Goal: Task Accomplishment & Management: Use online tool/utility

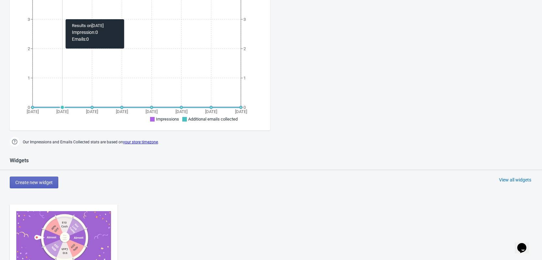
scroll to position [216, 0]
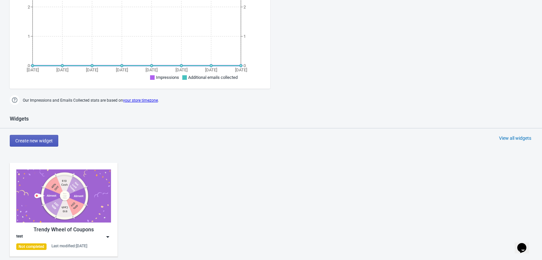
click at [46, 141] on span "Create new widget" at bounding box center [33, 140] width 37 height 5
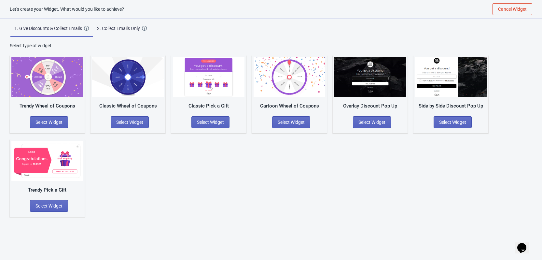
scroll to position [7, 0]
click at [276, 103] on div "Cartoon Wheel of Coupons" at bounding box center [289, 105] width 72 height 7
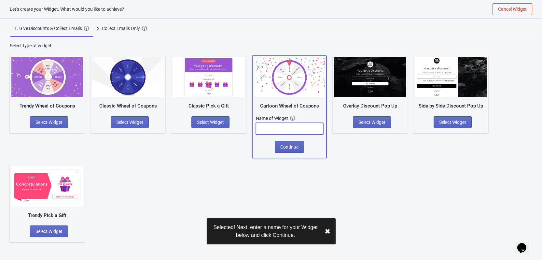
click at [279, 129] on input "text" at bounding box center [289, 129] width 67 height 12
type input "hupte"
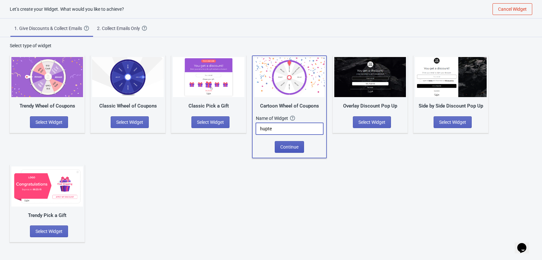
click at [293, 147] on span "Continue" at bounding box center [289, 146] width 18 height 5
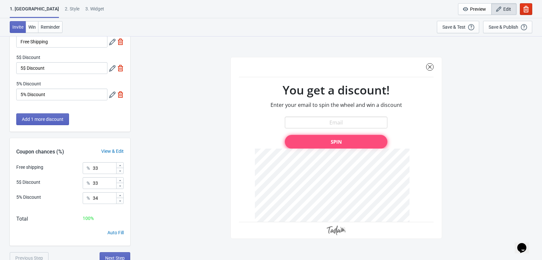
scroll to position [46, 0]
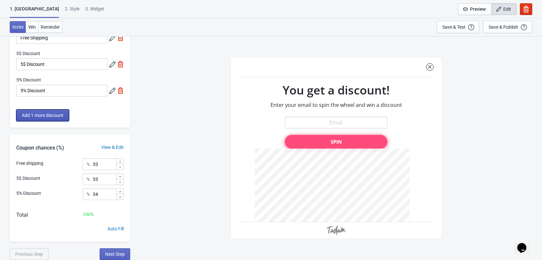
click at [34, 118] on button "Add 1 more discount" at bounding box center [42, 115] width 53 height 12
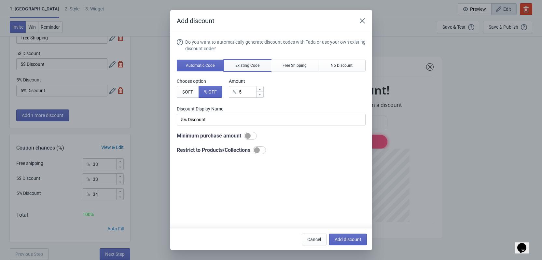
click at [243, 66] on span "Existing Code" at bounding box center [247, 65] width 24 height 5
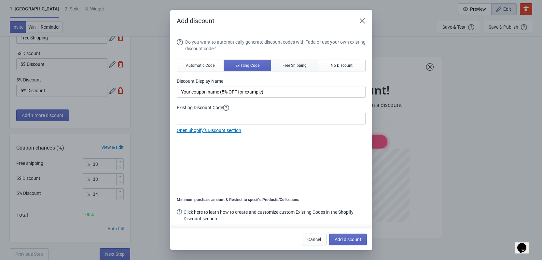
click at [302, 66] on span "Free Shipping" at bounding box center [294, 65] width 24 height 5
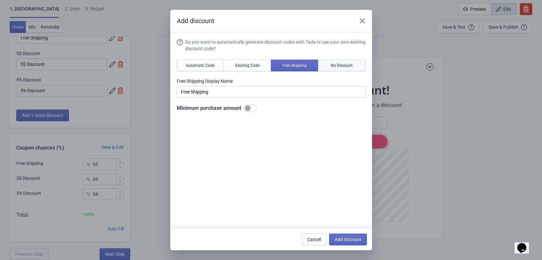
click at [323, 66] on button "No Discount" at bounding box center [342, 66] width 48 height 12
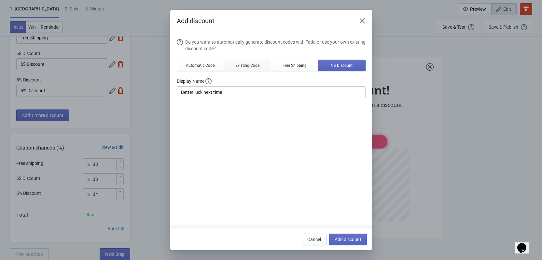
click at [233, 63] on button "Existing Code" at bounding box center [248, 66] width 48 height 12
type input "Your coupon name (5% OFF for example)"
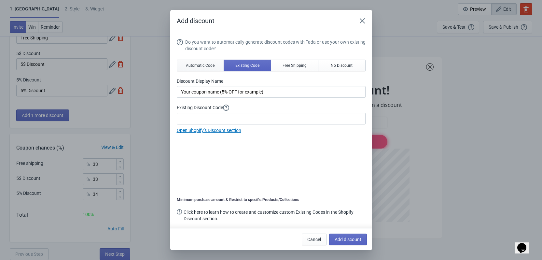
click at [205, 65] on span "Automatic Code" at bounding box center [200, 65] width 29 height 5
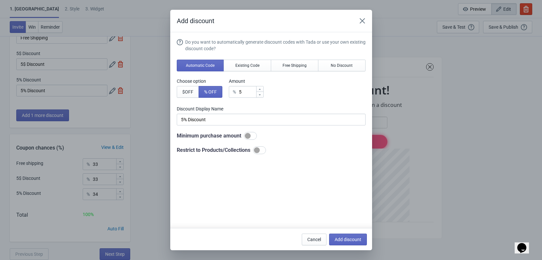
click at [257, 148] on div at bounding box center [257, 150] width 6 height 6
checkbox input "true"
click at [206, 186] on span "Select product to include" at bounding box center [206, 184] width 49 height 5
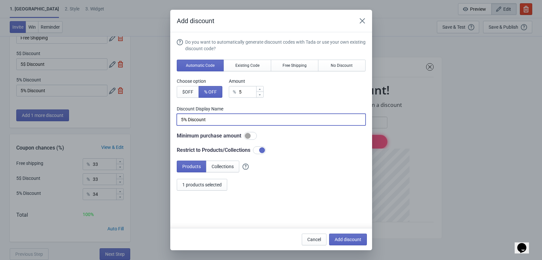
drag, startPoint x: 219, startPoint y: 120, endPoint x: 178, endPoint y: 121, distance: 41.0
click at [178, 121] on input "5% Discount" at bounding box center [271, 120] width 189 height 12
click at [187, 90] on span "$ OFF" at bounding box center [187, 91] width 11 height 5
type input "5$ Discount"
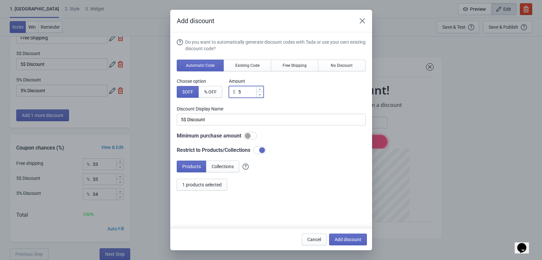
drag, startPoint x: 252, startPoint y: 90, endPoint x: 237, endPoint y: 93, distance: 16.0
click at [237, 93] on div "$ 5" at bounding box center [246, 92] width 35 height 12
type input "0"
type input "0$ Discount"
type input "0"
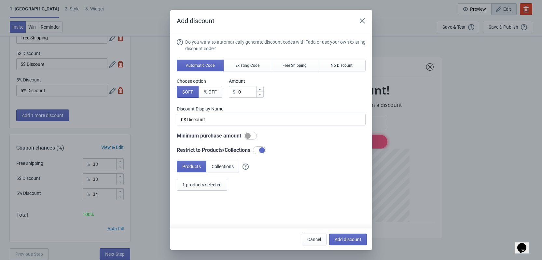
click at [276, 181] on div "Products Collections 1 products selected" at bounding box center [271, 175] width 189 height 30
click at [347, 244] on button "Add discount" at bounding box center [348, 239] width 38 height 12
type input "25"
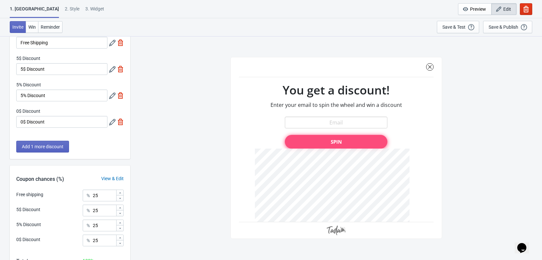
scroll to position [0, 0]
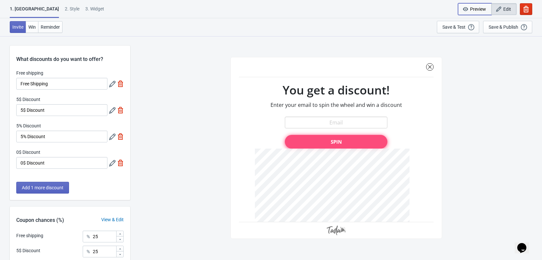
click at [471, 10] on span "Preview" at bounding box center [478, 9] width 16 height 5
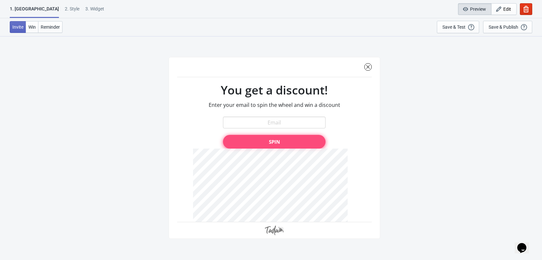
click at [279, 123] on div at bounding box center [275, 148] width 212 height 182
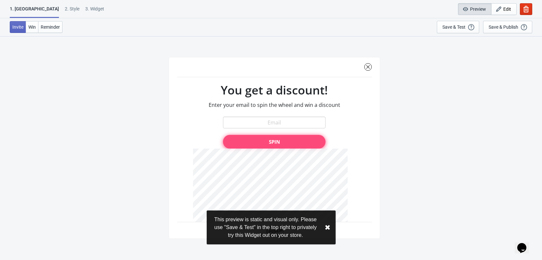
click at [279, 121] on div at bounding box center [275, 148] width 212 height 182
click at [280, 131] on div at bounding box center [275, 148] width 212 height 182
click at [269, 121] on div at bounding box center [275, 148] width 212 height 182
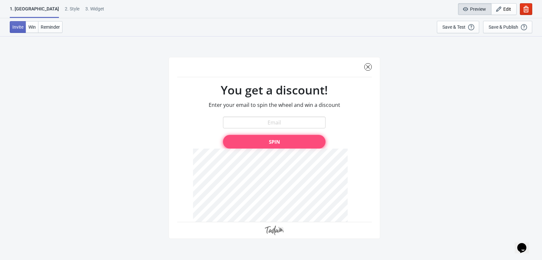
scroll to position [36, 0]
drag, startPoint x: 269, startPoint y: 222, endPoint x: 269, endPoint y: 141, distance: 80.7
click at [279, 165] on div at bounding box center [275, 148] width 212 height 182
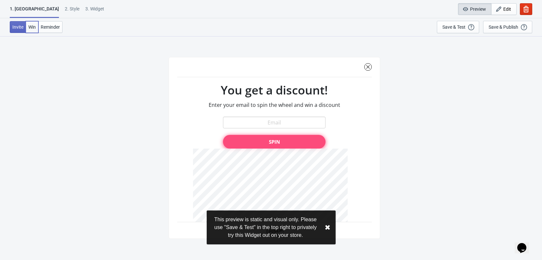
click at [37, 28] on button "Win" at bounding box center [32, 27] width 13 height 12
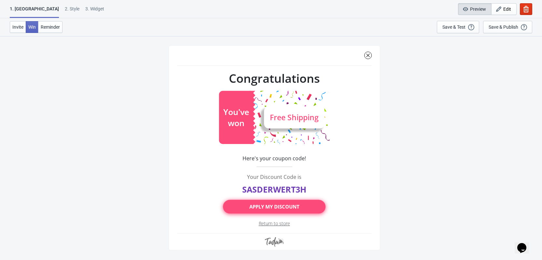
click at [54, 34] on div "Invite Win Reminder Save & Test Open a Widget Preview of your site so that you …" at bounding box center [271, 27] width 542 height 18
click at [50, 29] on span "Reminder" at bounding box center [50, 26] width 19 height 5
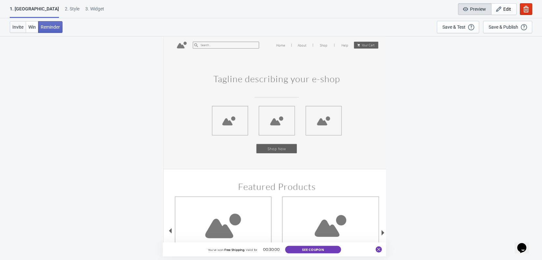
click at [12, 28] on button "Invite" at bounding box center [18, 27] width 16 height 12
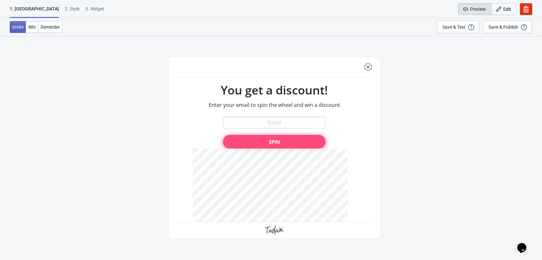
click at [496, 12] on icon "button" at bounding box center [498, 9] width 7 height 7
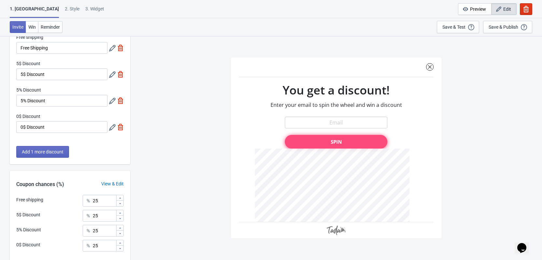
click at [110, 102] on icon at bounding box center [112, 101] width 7 height 7
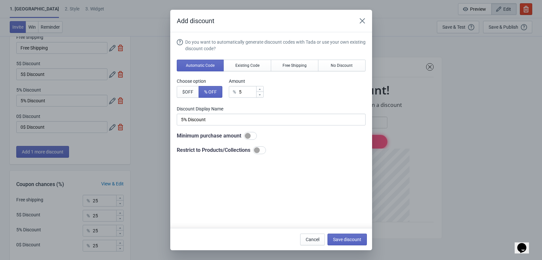
click at [259, 150] on div at bounding box center [257, 150] width 6 height 6
checkbox input "true"
click at [37, 125] on div "Add discount Do you want to automatically generate discount codes with Tada or …" at bounding box center [271, 130] width 542 height 240
click at [363, 20] on icon "Close" at bounding box center [361, 20] width 5 height 5
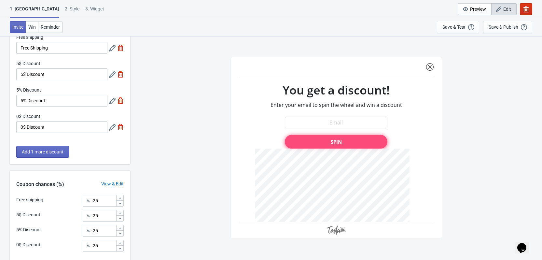
click at [522, 4] on button "button" at bounding box center [526, 9] width 12 height 12
